Goal: Feedback & Contribution: Leave review/rating

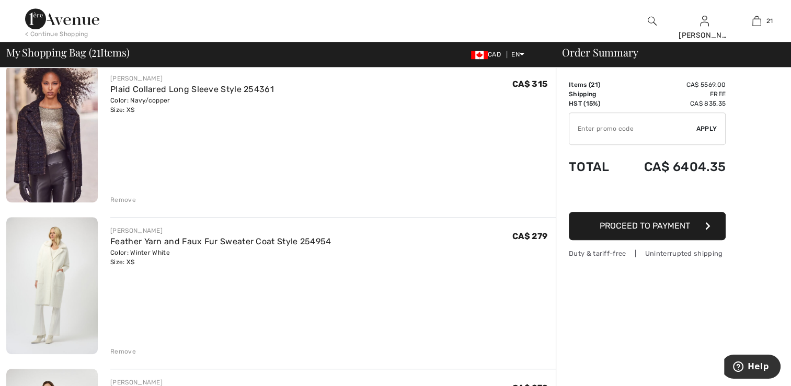
scroll to position [679, 0]
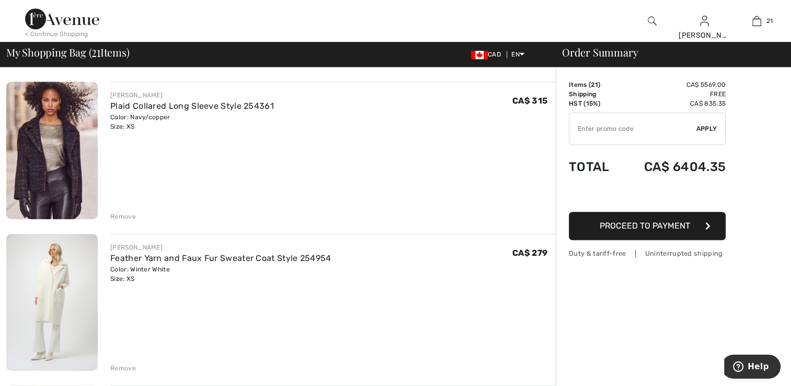
click at [60, 283] on img at bounding box center [51, 302] width 91 height 137
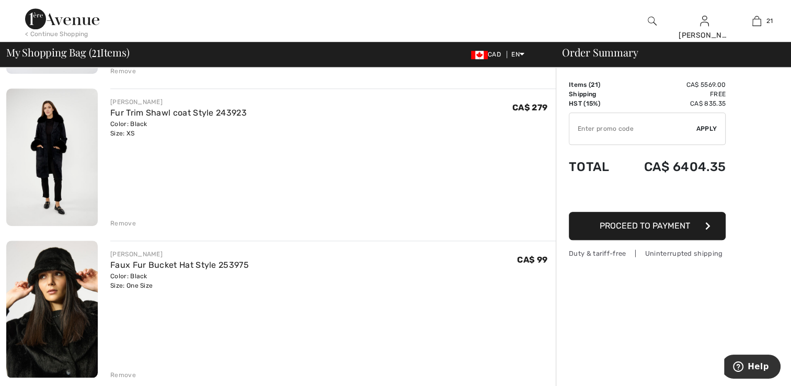
scroll to position [901, 0]
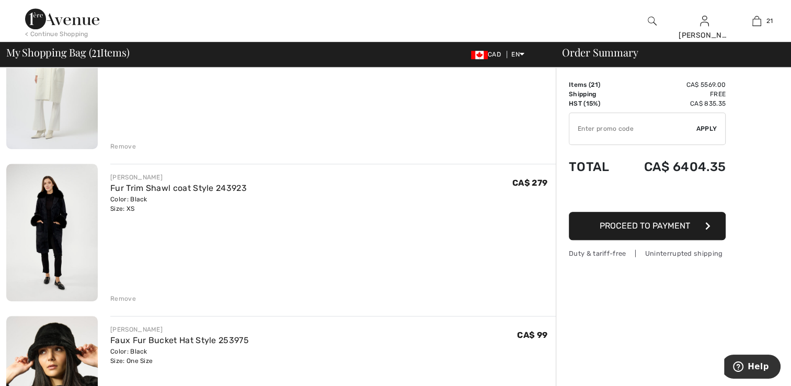
click at [31, 217] on img at bounding box center [51, 232] width 91 height 137
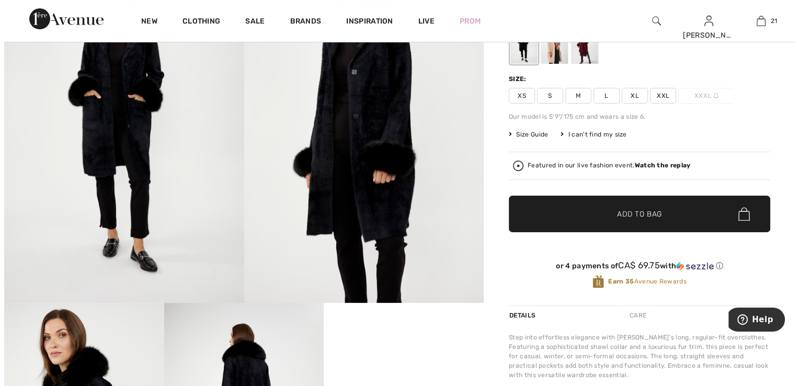
scroll to position [90, 0]
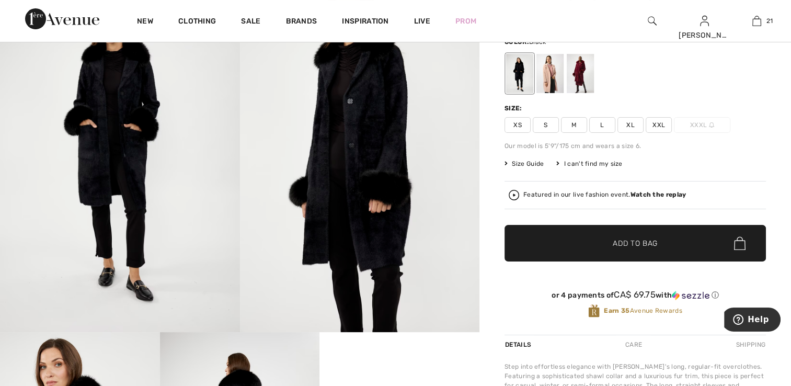
click at [105, 190] on img at bounding box center [120, 152] width 240 height 360
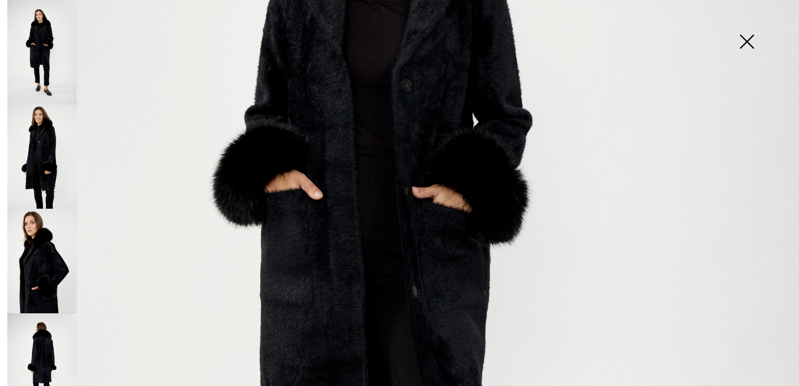
scroll to position [315, 0]
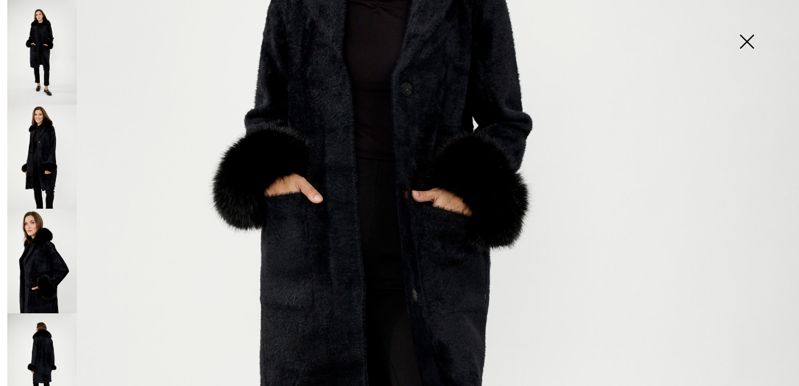
click at [50, 148] on img at bounding box center [42, 157] width 70 height 105
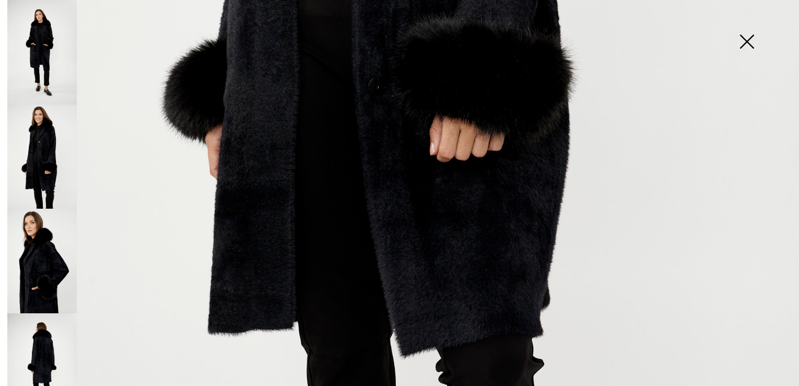
scroll to position [675, 0]
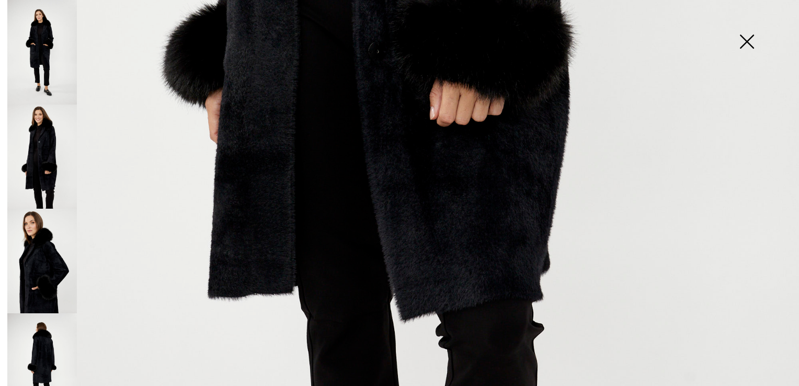
click at [38, 239] on img at bounding box center [42, 261] width 70 height 105
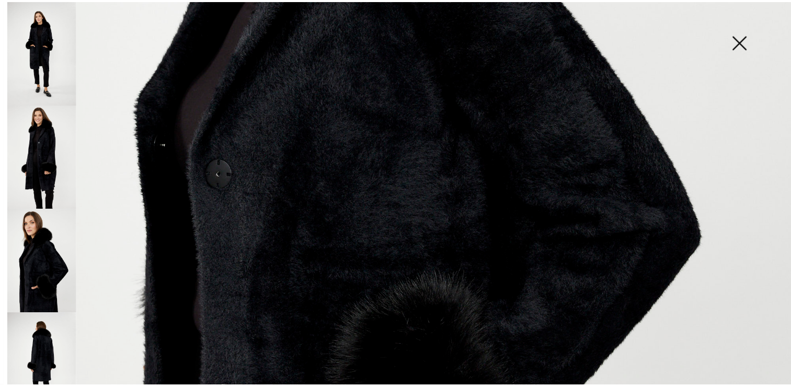
scroll to position [491, 0]
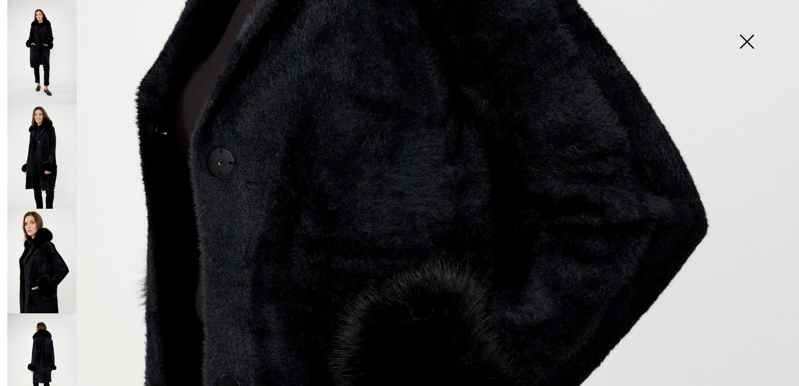
click at [35, 353] on img at bounding box center [42, 365] width 70 height 105
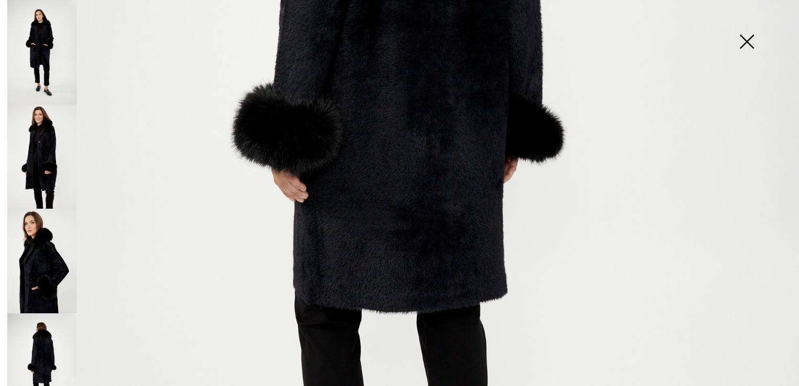
click at [746, 40] on img at bounding box center [746, 43] width 52 height 54
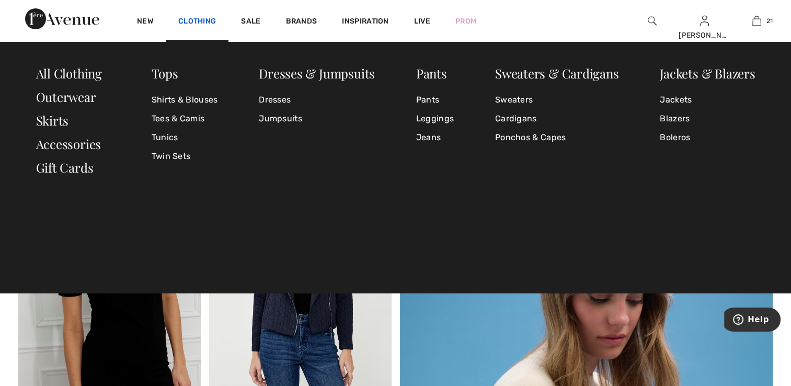
click at [187, 19] on link "Clothing" at bounding box center [197, 22] width 38 height 11
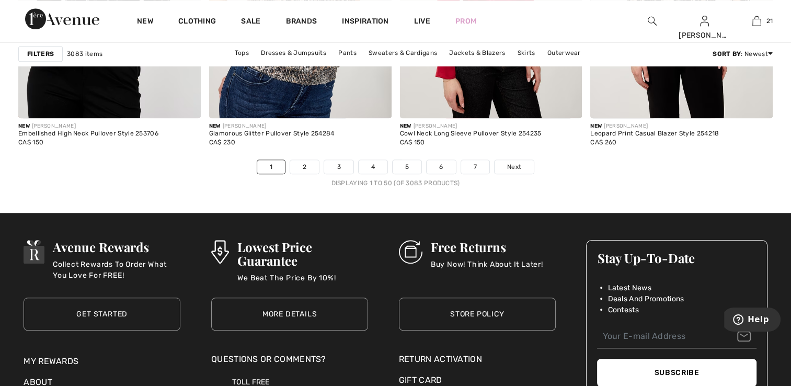
scroll to position [4858, 0]
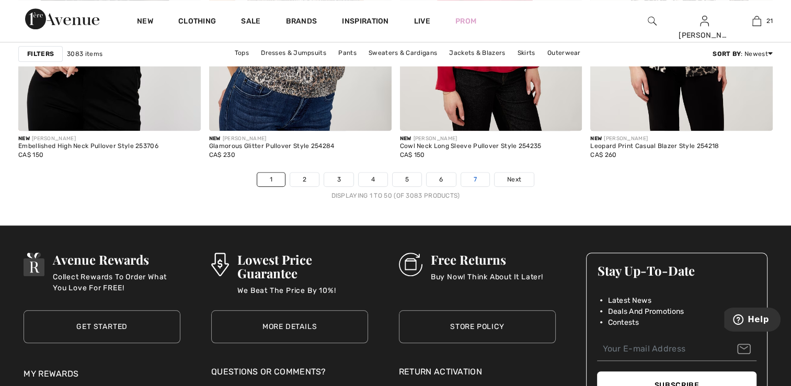
click at [475, 177] on link "7" at bounding box center [475, 179] width 28 height 14
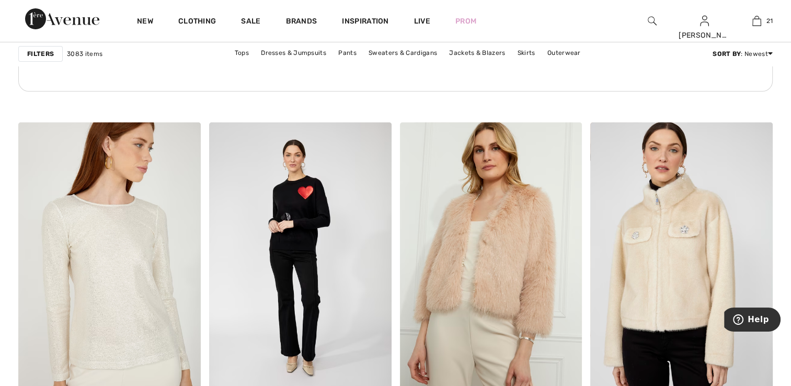
scroll to position [4023, 0]
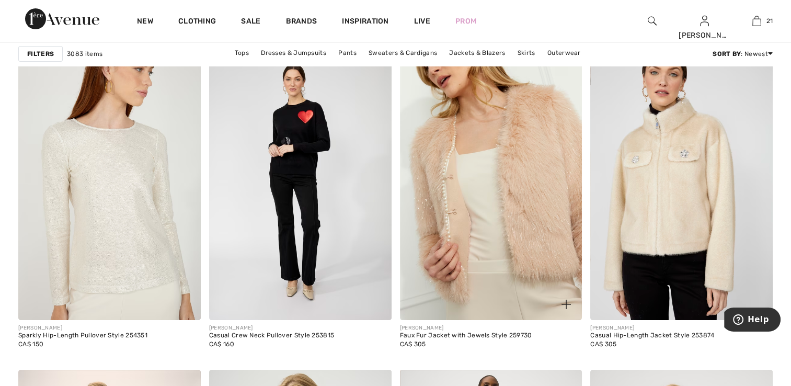
click at [503, 242] on img at bounding box center [491, 183] width 182 height 273
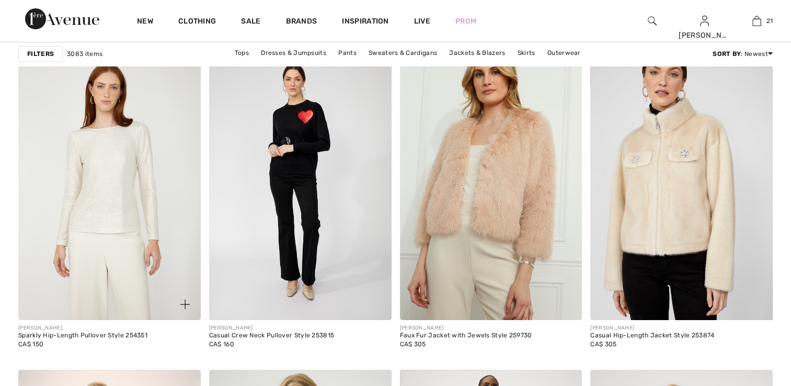
scroll to position [4023, 0]
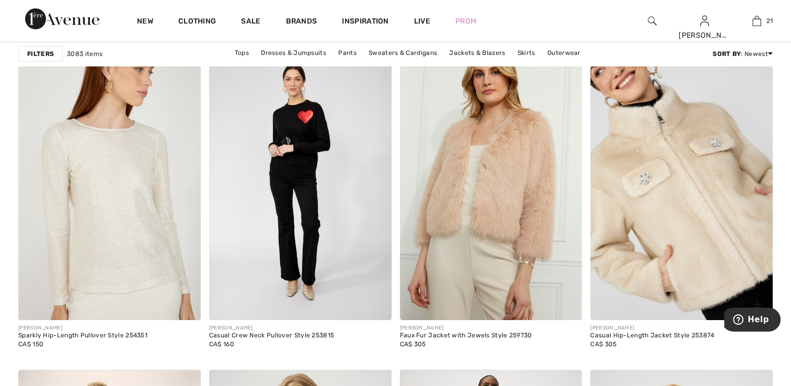
click at [704, 171] on img at bounding box center [681, 183] width 182 height 273
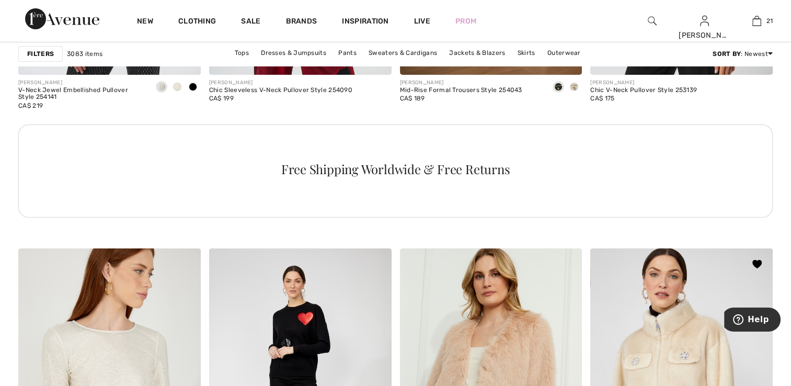
scroll to position [3834, 0]
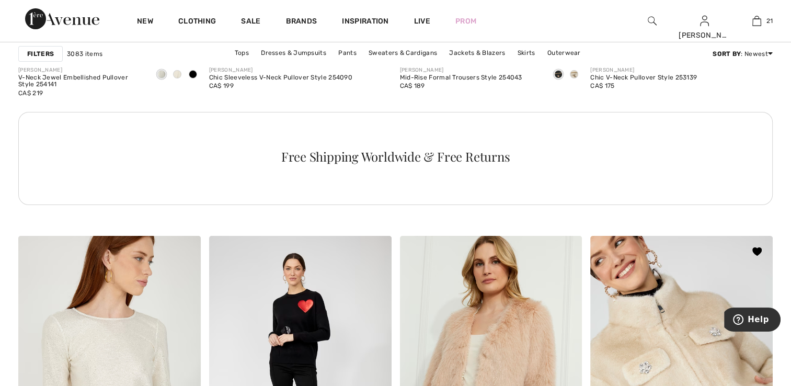
click at [652, 318] on img at bounding box center [681, 372] width 182 height 273
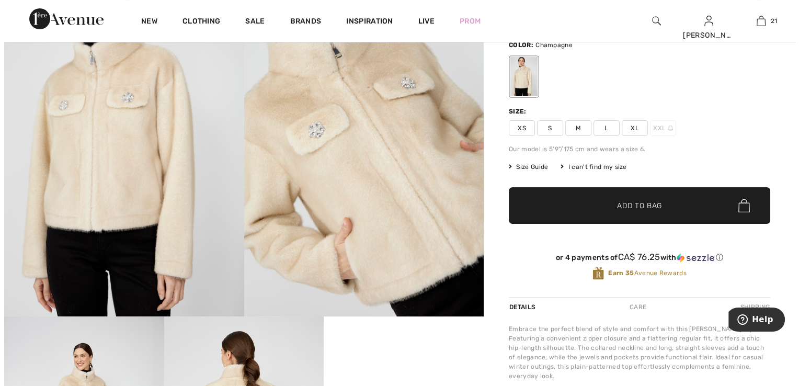
scroll to position [105, 0]
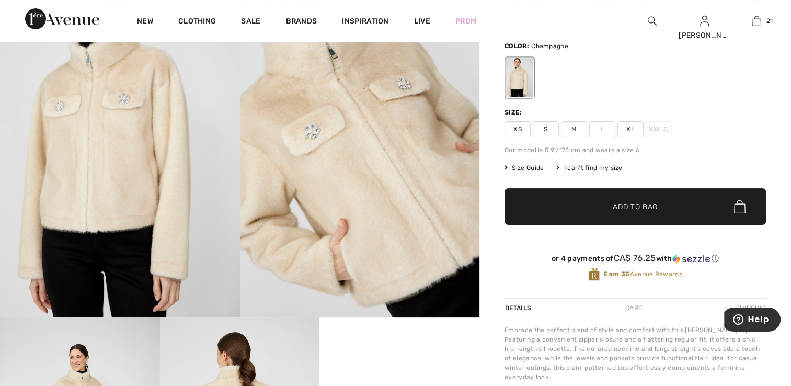
click at [102, 169] on img at bounding box center [120, 138] width 240 height 360
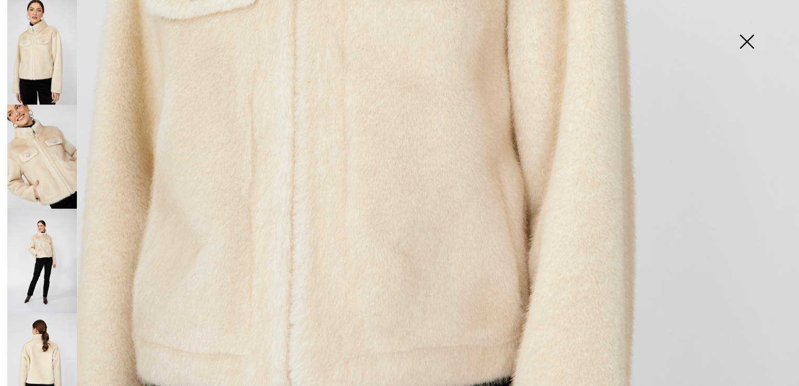
scroll to position [627, 0]
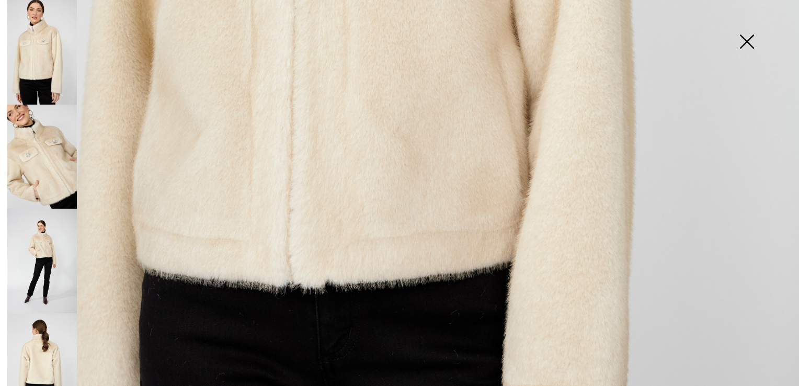
click at [46, 164] on img at bounding box center [42, 157] width 70 height 105
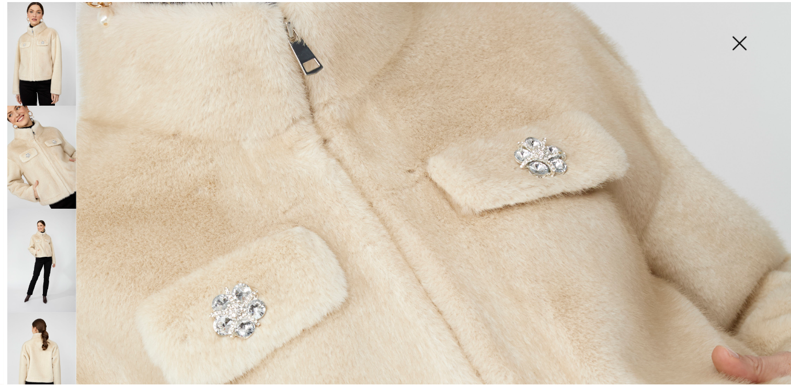
scroll to position [209, 0]
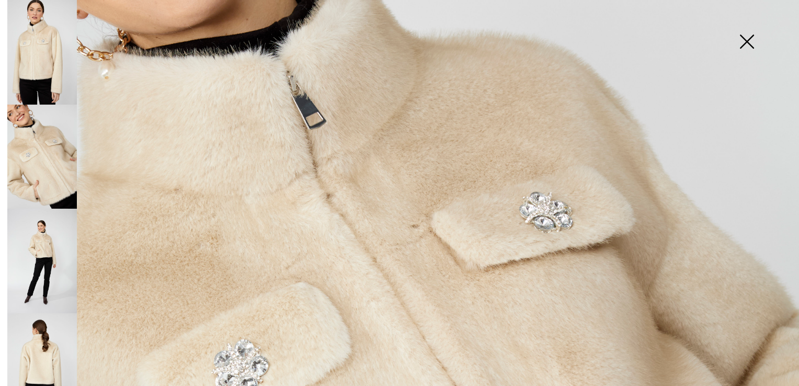
click at [40, 245] on img at bounding box center [42, 261] width 70 height 105
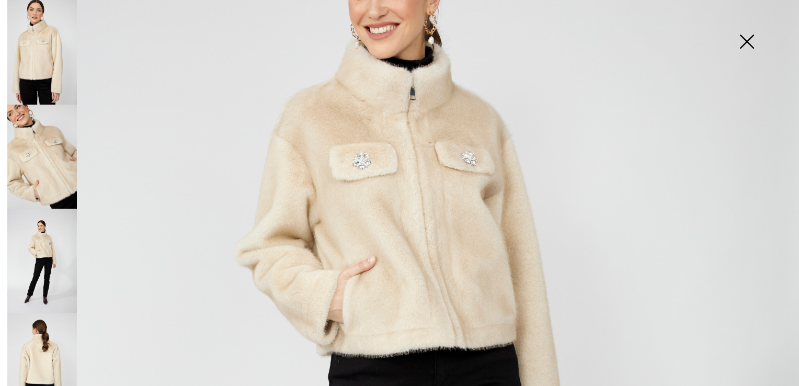
click at [750, 33] on img at bounding box center [746, 43] width 52 height 54
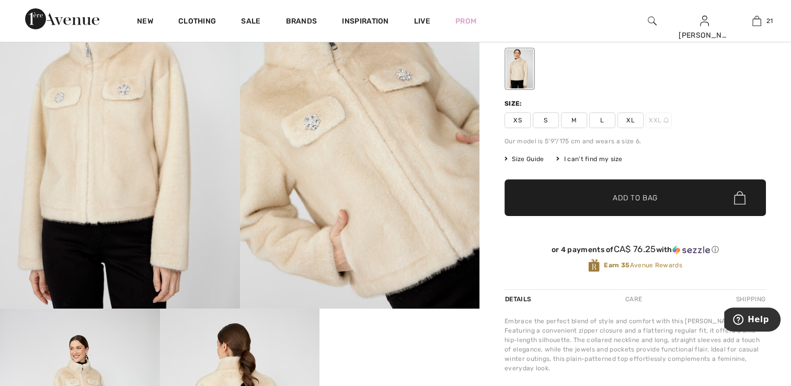
scroll to position [105, 0]
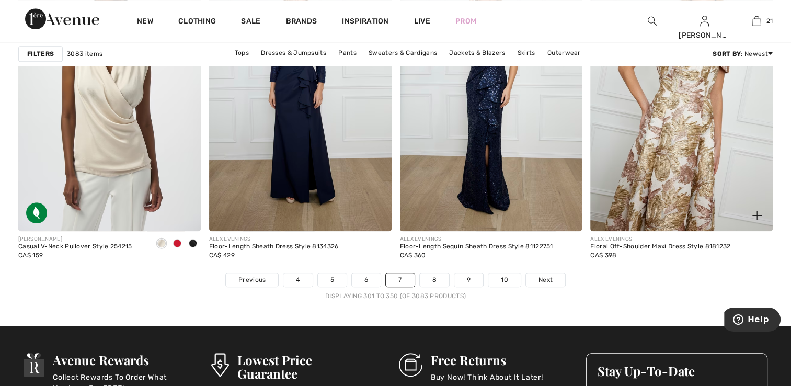
scroll to position [4775, 0]
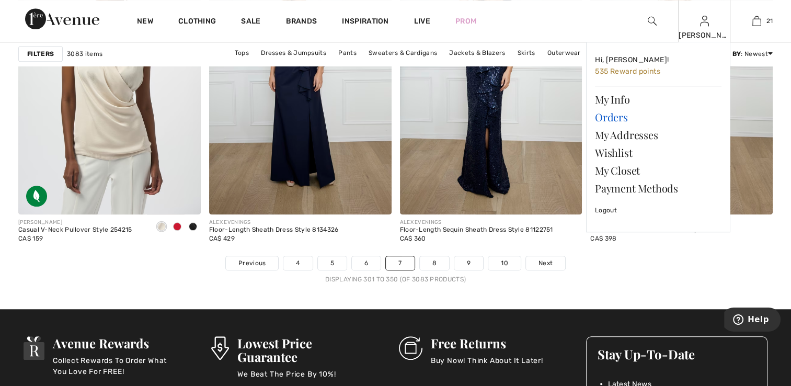
click at [622, 119] on link "Orders" at bounding box center [658, 117] width 126 height 18
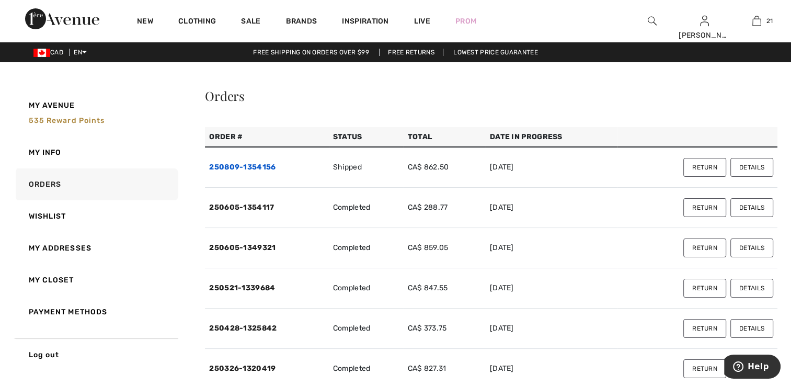
click at [264, 166] on link "250809-1354156" at bounding box center [242, 167] width 66 height 9
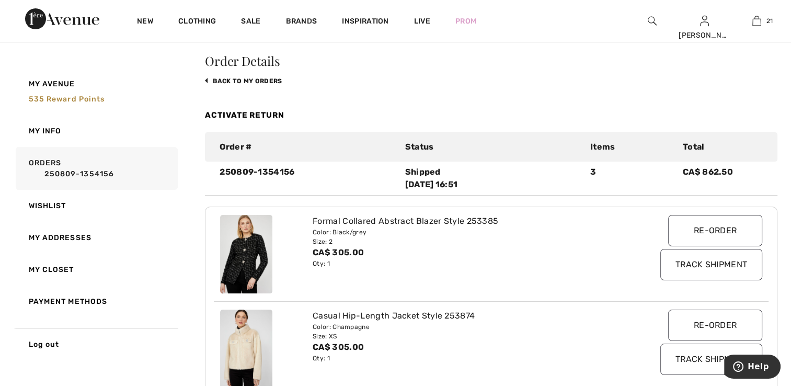
scroll to position [52, 0]
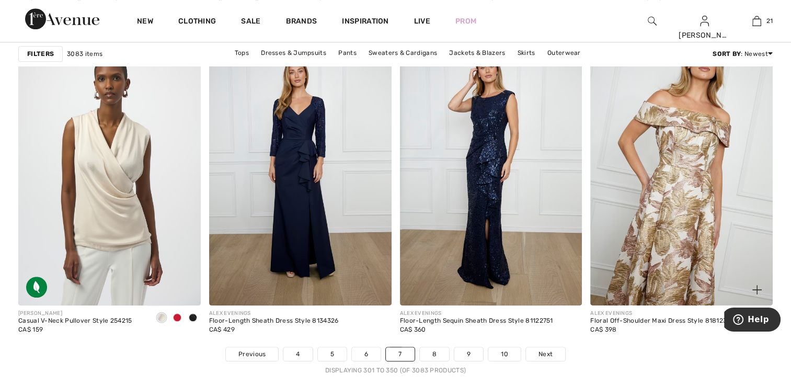
scroll to position [4670, 0]
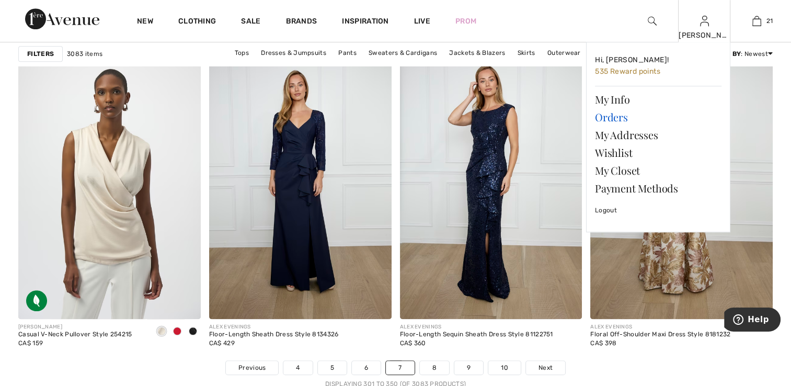
click at [614, 120] on link "Orders" at bounding box center [658, 117] width 126 height 18
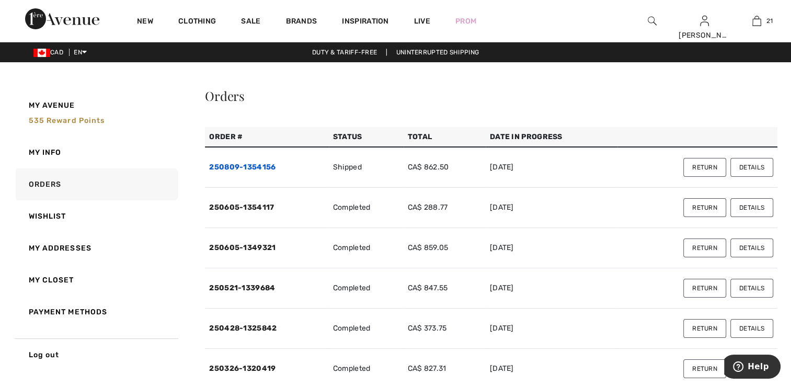
click at [236, 167] on link "250809-1354156" at bounding box center [242, 167] width 66 height 9
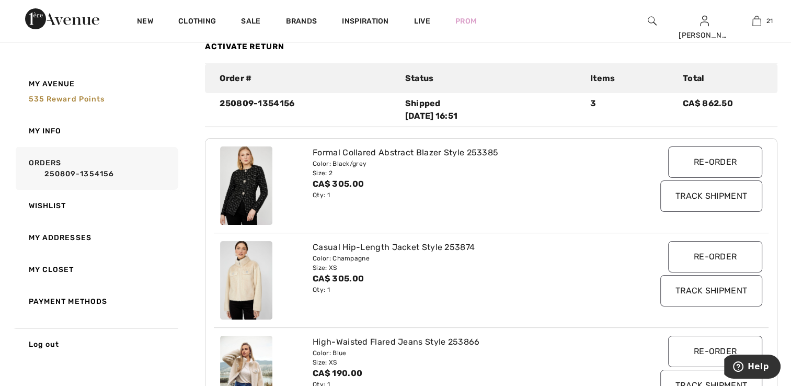
scroll to position [105, 0]
click at [245, 262] on img at bounding box center [246, 279] width 52 height 78
click at [255, 263] on img at bounding box center [246, 279] width 52 height 78
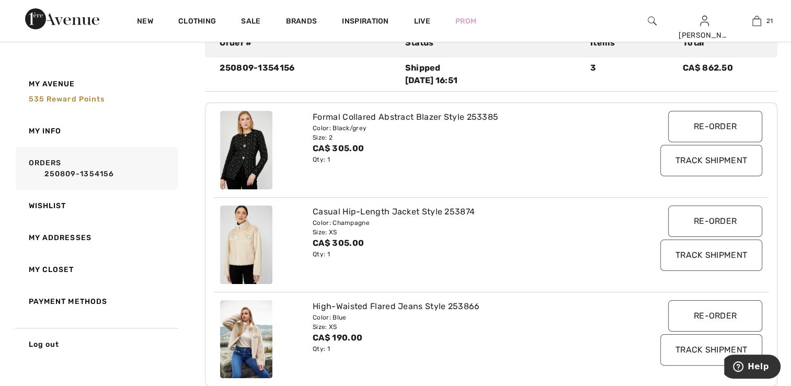
scroll to position [157, 0]
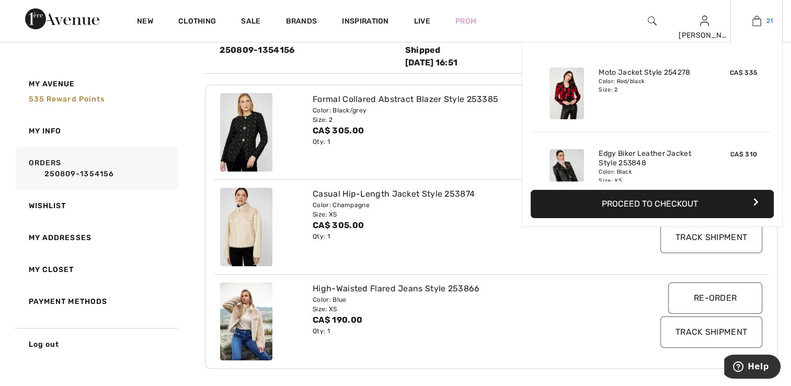
click at [756, 19] on img at bounding box center [756, 21] width 9 height 13
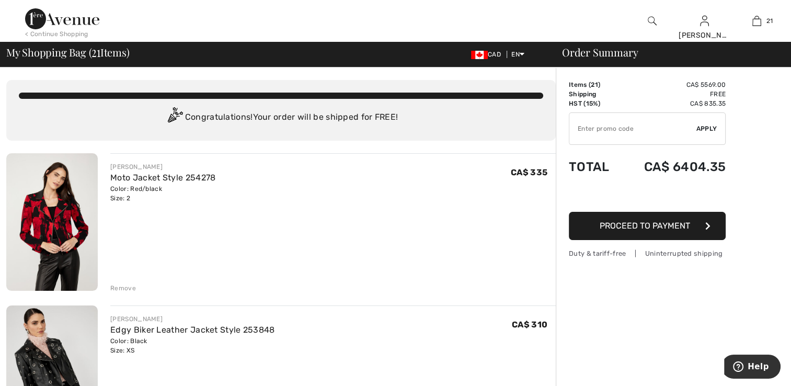
click at [67, 195] on img at bounding box center [51, 221] width 91 height 137
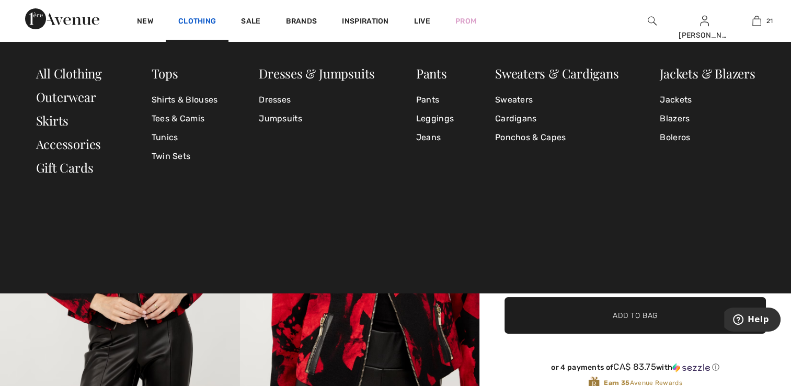
click at [194, 18] on link "Clothing" at bounding box center [197, 22] width 38 height 11
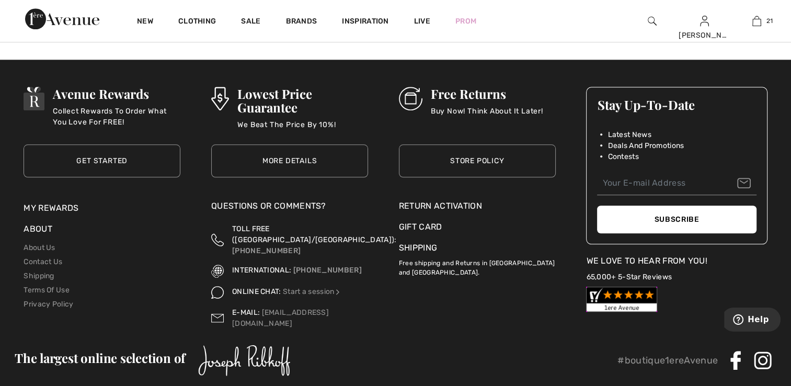
scroll to position [4961, 0]
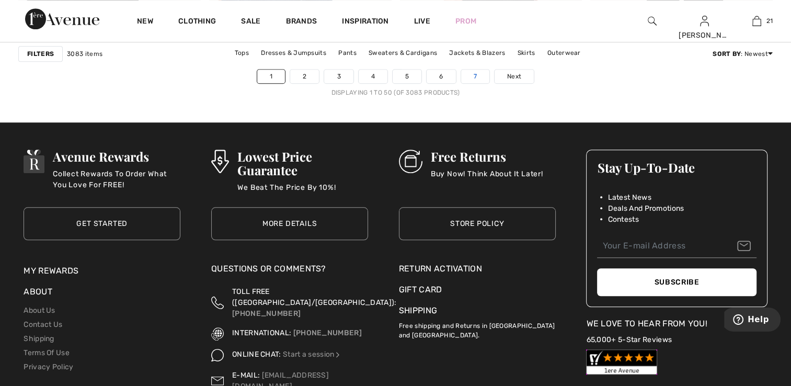
click at [484, 72] on link "7" at bounding box center [475, 77] width 28 height 14
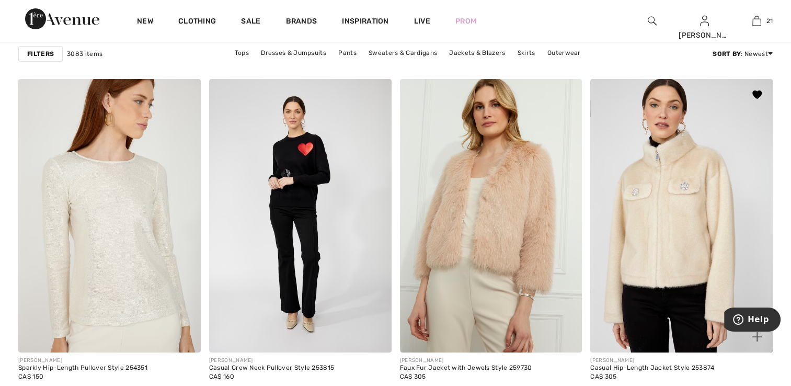
scroll to position [3984, 0]
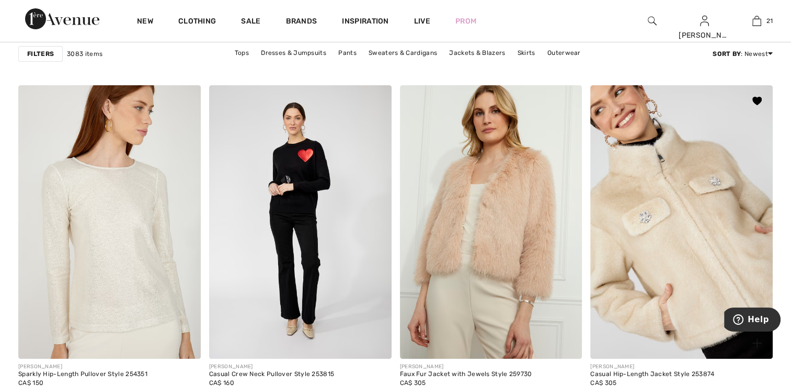
click at [676, 231] on img at bounding box center [681, 221] width 182 height 273
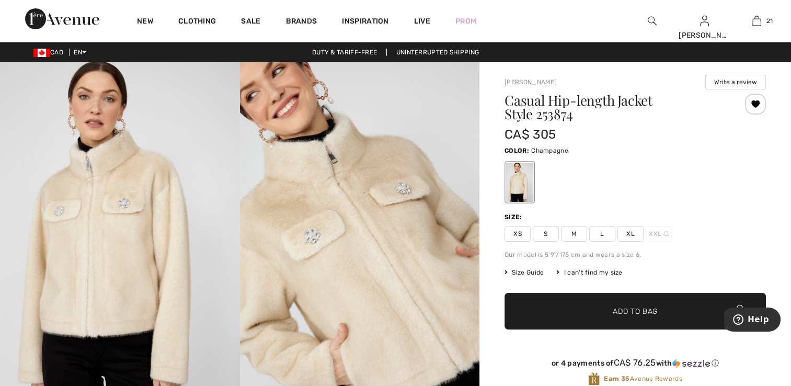
click at [743, 82] on button "Write a review" at bounding box center [735, 82] width 61 height 15
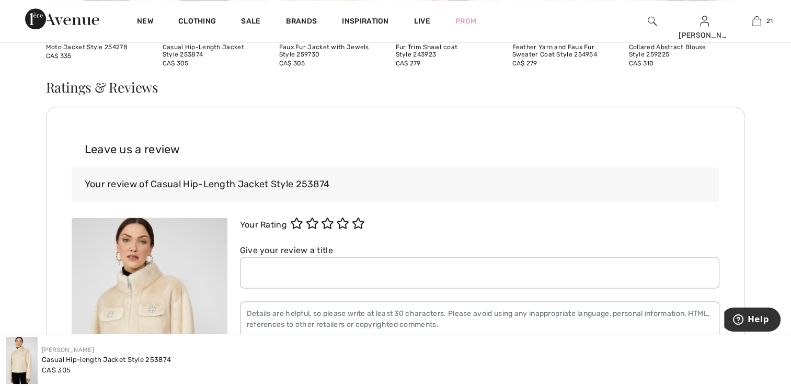
scroll to position [1340, 0]
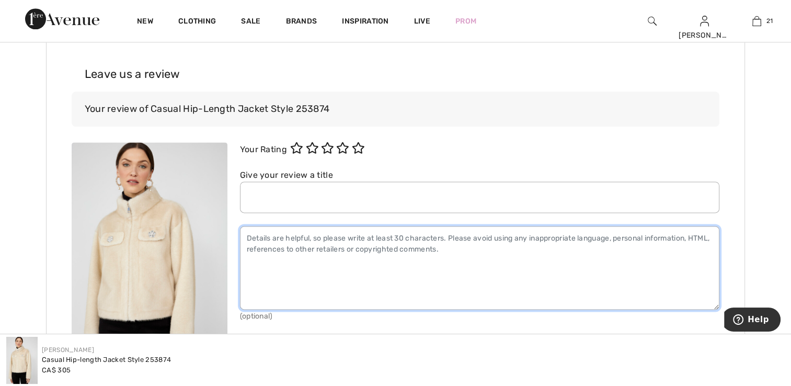
click at [263, 267] on textarea at bounding box center [480, 268] width 480 height 84
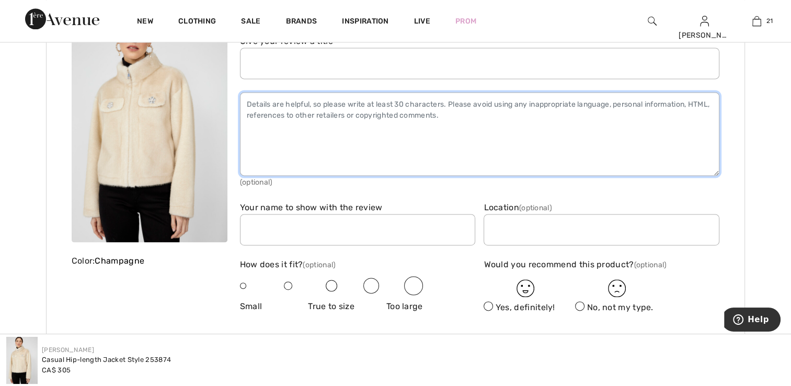
scroll to position [1497, 0]
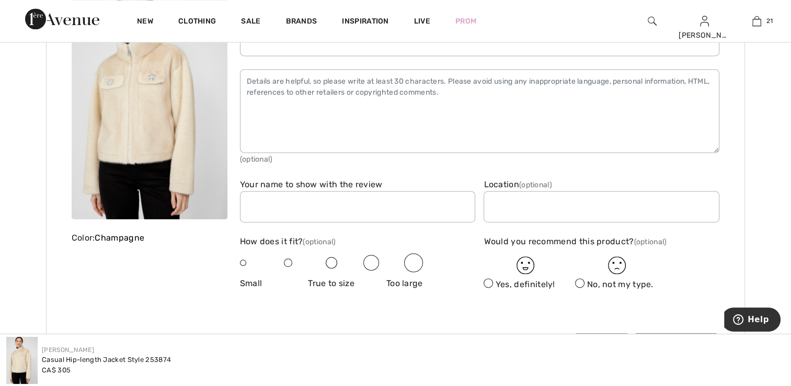
click at [330, 258] on span at bounding box center [331, 262] width 11 height 11
click at [523, 258] on img at bounding box center [525, 265] width 18 height 18
click at [487, 279] on span at bounding box center [487, 282] width 9 height 9
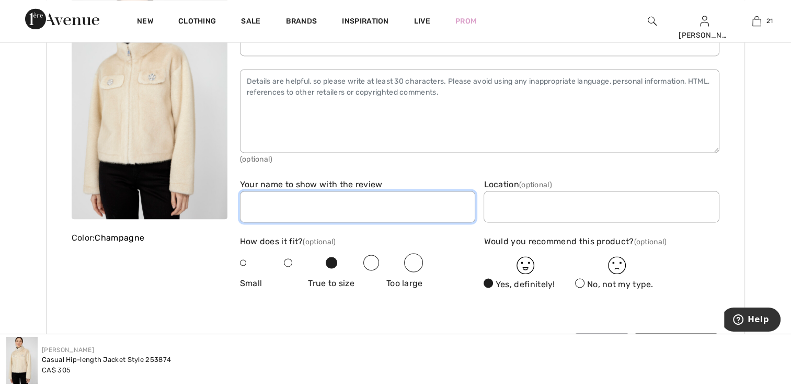
click at [279, 193] on input "text" at bounding box center [358, 206] width 236 height 31
type input "Tessa F"
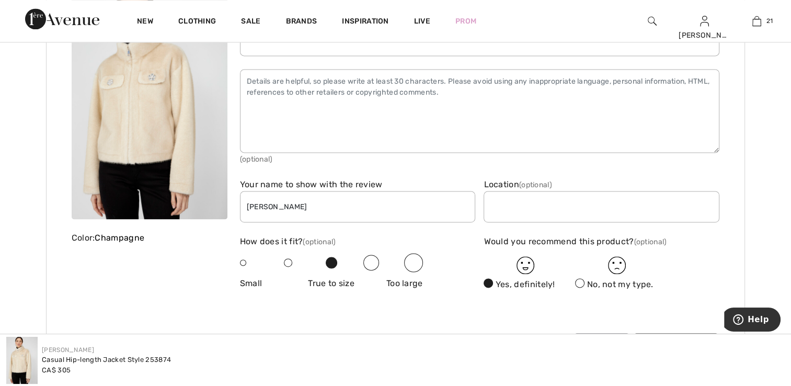
type input "Chic Animal Print Coat"
click at [528, 199] on input "text" at bounding box center [601, 206] width 236 height 31
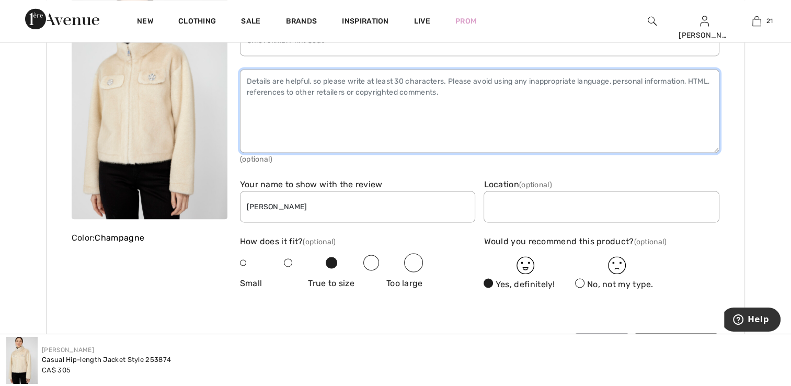
click at [263, 110] on textarea at bounding box center [480, 111] width 480 height 84
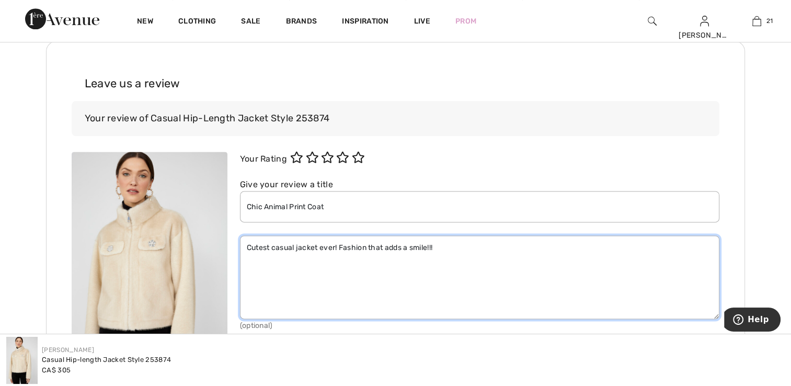
scroll to position [1339, 0]
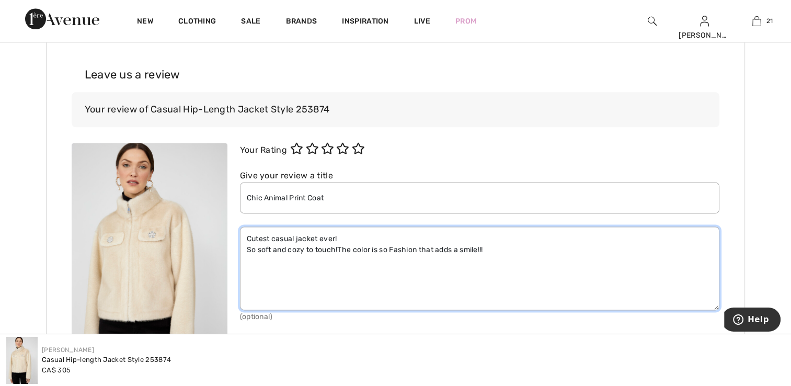
paste textarea "Champagne is a soft color that resembles a pale yellowish-beige shade, often as…"
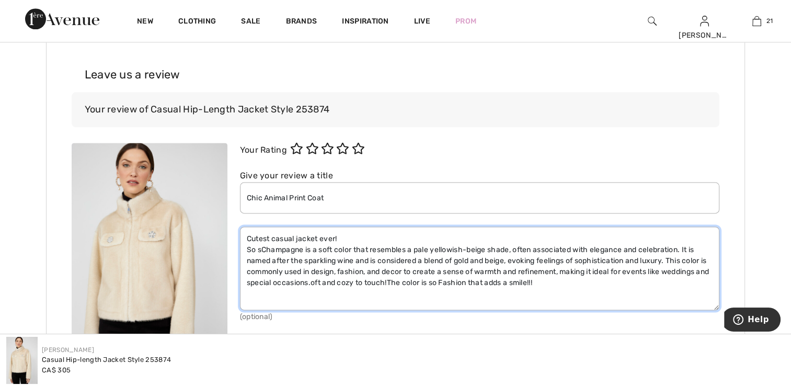
drag, startPoint x: 344, startPoint y: 232, endPoint x: 247, endPoint y: 220, distance: 97.4
click at [247, 220] on div "Your Rating Give your review a title Chic Animal Print Coat Details Cutest casu…" at bounding box center [480, 268] width 480 height 250
type textarea "Cutest The champagne is So sChampagne is a soft color that resembles a pale yel…"
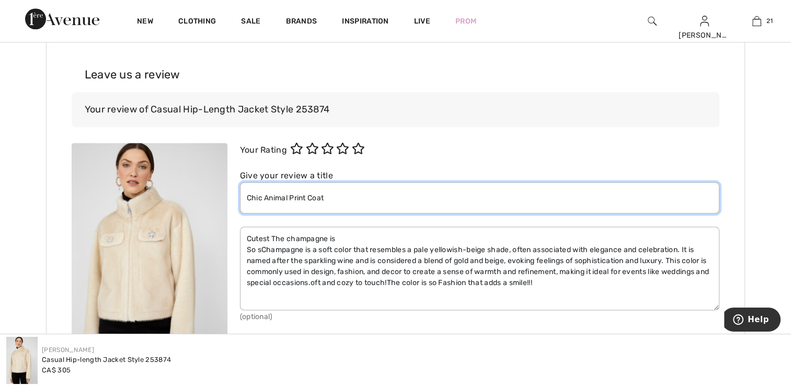
drag, startPoint x: 337, startPoint y: 194, endPoint x: 234, endPoint y: 182, distance: 103.7
click at [234, 182] on div "Your Rating Give your review a title Chic Animal Print Coat Details Cutest The …" at bounding box center [477, 341] width 486 height 397
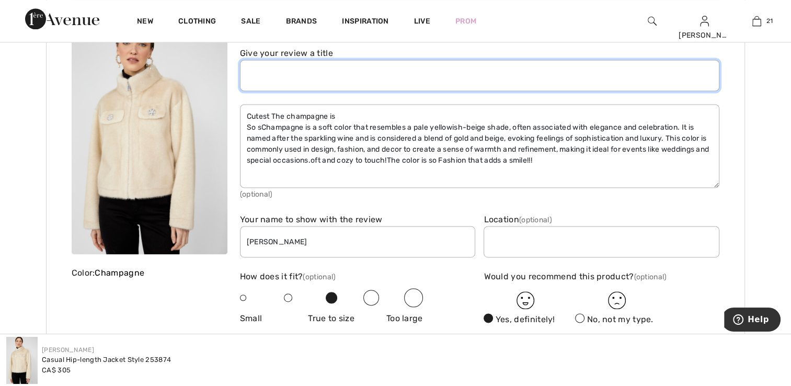
scroll to position [1444, 0]
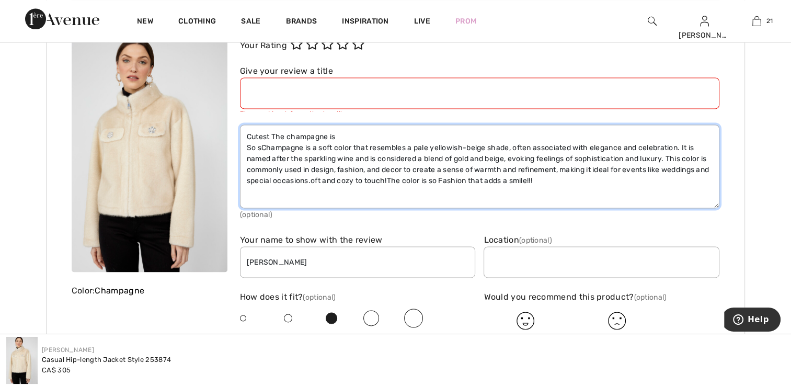
click at [268, 128] on textarea "Cutest The champagne is So sChampagne is a soft color that resembles a pale yel…" at bounding box center [480, 166] width 480 height 84
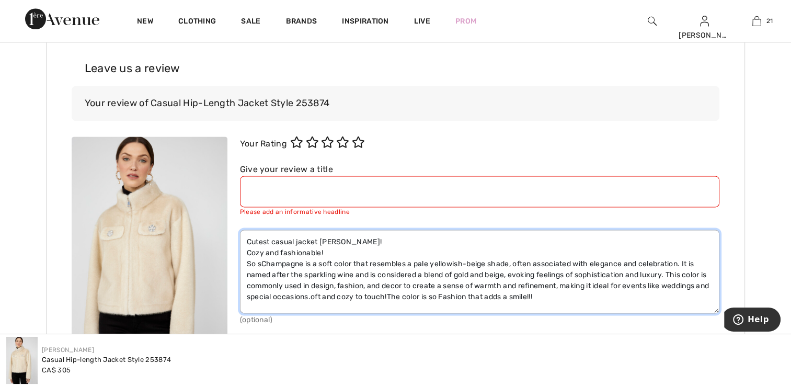
scroll to position [1339, 0]
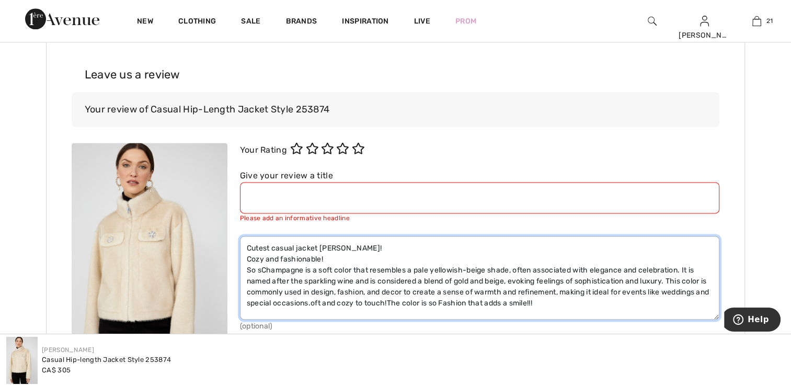
type textarea "Cutest casual jacket evert! Cozy and fashionable! So sChampagne is a soft color…"
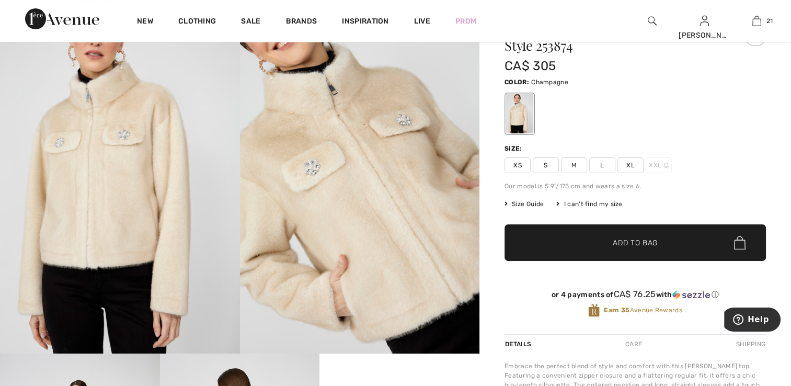
scroll to position [33, 0]
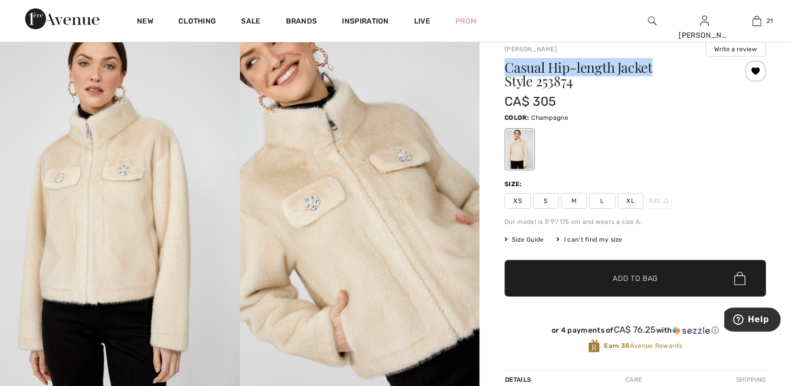
drag, startPoint x: 657, startPoint y: 67, endPoint x: 499, endPoint y: 73, distance: 158.0
click at [499, 73] on div "Frank Lyman Write a review Casual Hip-length Jacket Style 253874 CA$ 305 Color:…" at bounding box center [634, 337] width 311 height 617
copy h1 "Casual Hip-length Jacket"
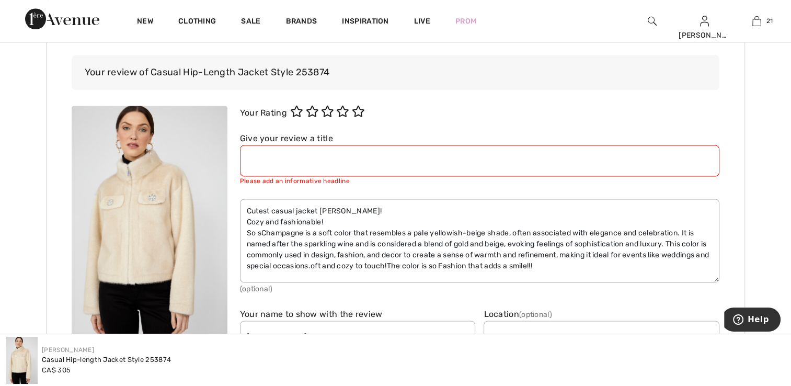
scroll to position [1444, 0]
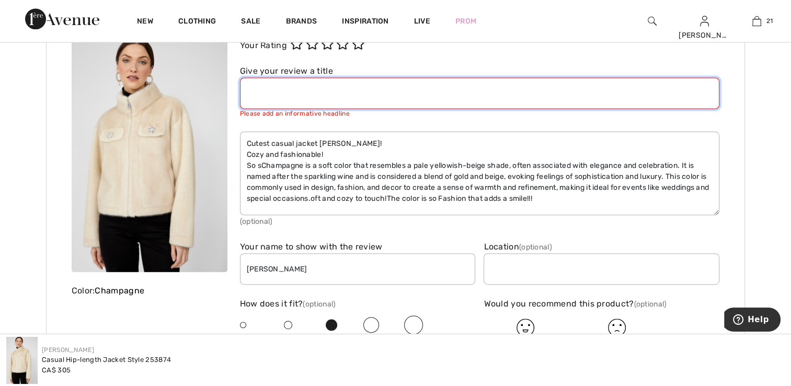
paste input "Casual Hip-length Jacket"
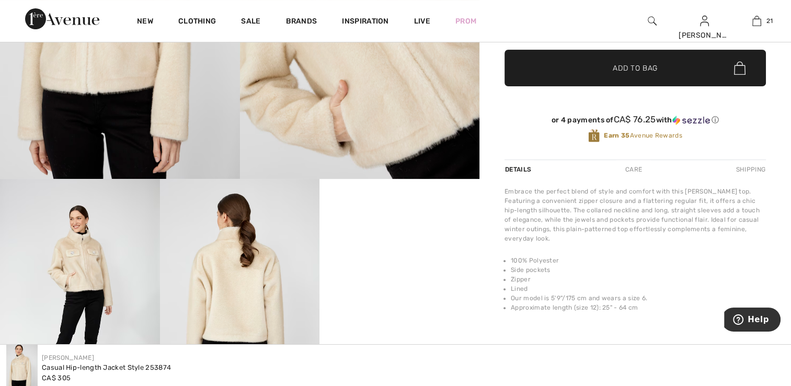
scroll to position [242, 0]
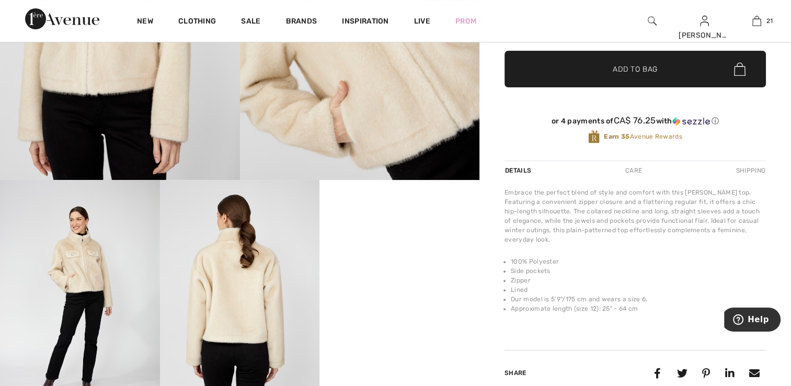
type input "Casual Hip-length Jacket - Frank Lyman"
click at [633, 164] on div "Care" at bounding box center [633, 170] width 34 height 19
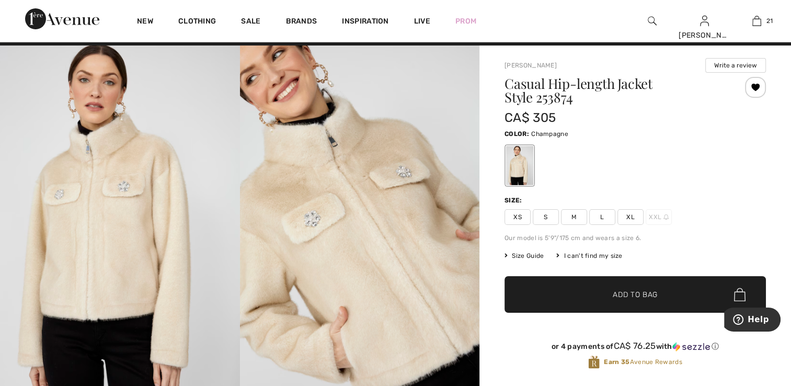
scroll to position [0, 0]
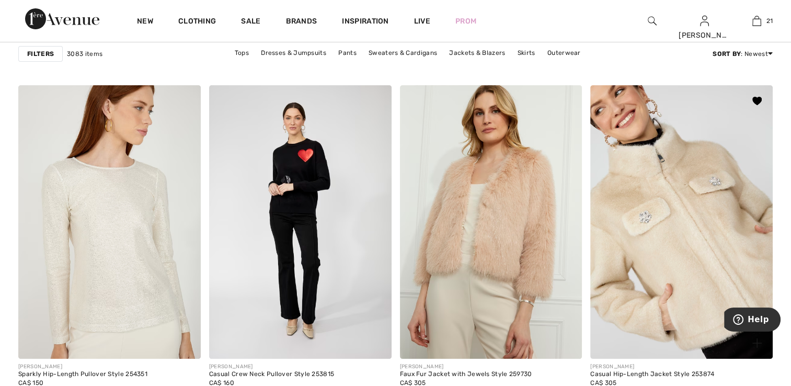
click at [668, 269] on img at bounding box center [681, 221] width 182 height 273
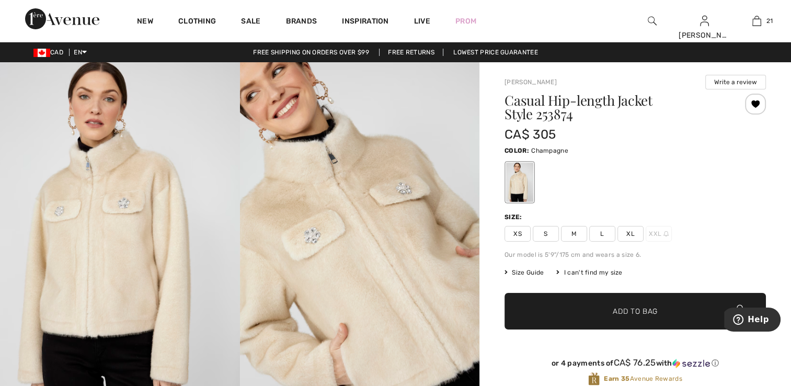
click at [726, 85] on button "Write a review" at bounding box center [735, 82] width 61 height 15
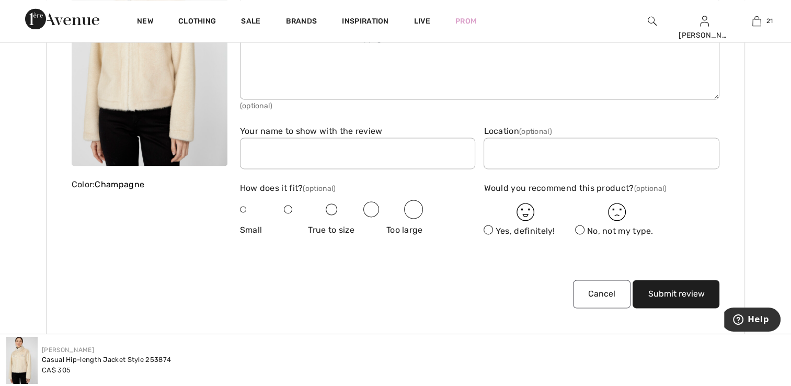
scroll to position [1601, 0]
